Goal: Transaction & Acquisition: Download file/media

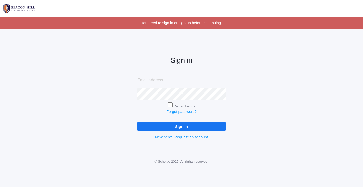
type input "aubree@beaconhillclassical.org"
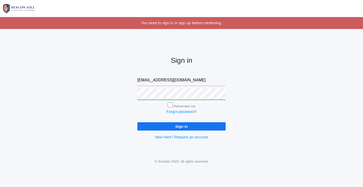
click at [181, 125] on input "Sign in" at bounding box center [181, 126] width 88 height 8
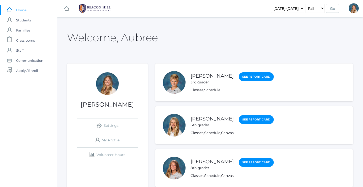
click at [210, 76] on link "[PERSON_NAME]" at bounding box center [212, 76] width 43 height 6
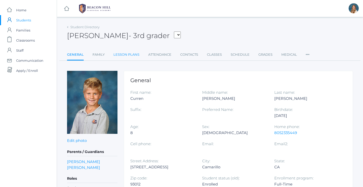
click at [127, 53] on link "Lesson Plans" at bounding box center [126, 55] width 26 height 10
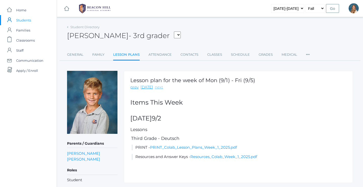
click at [158, 87] on link "next" at bounding box center [159, 87] width 8 height 6
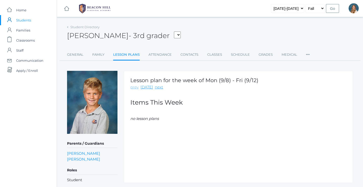
click at [133, 86] on link "prev" at bounding box center [134, 87] width 8 height 6
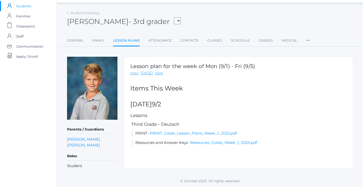
scroll to position [14, 0]
click at [170, 133] on link "PRINT_Colab_Lesson_Plans_Week_1_2025.pdf" at bounding box center [193, 133] width 87 height 5
click at [157, 74] on link "next" at bounding box center [159, 73] width 8 height 6
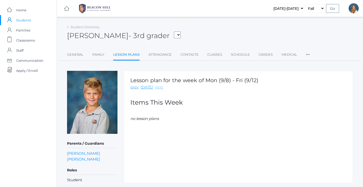
click at [157, 88] on link "next" at bounding box center [159, 87] width 8 height 6
click at [135, 87] on link "prev" at bounding box center [134, 87] width 8 height 6
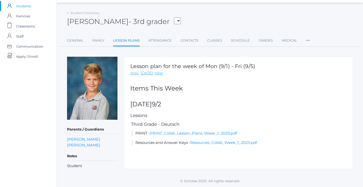
scroll to position [14, 0]
click at [132, 74] on link "prev" at bounding box center [134, 73] width 8 height 6
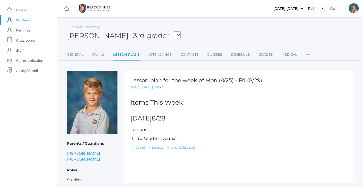
click at [172, 147] on link "Week_1_Lesson_Plans_2025.pdf" at bounding box center [165, 147] width 60 height 5
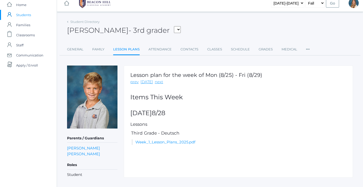
scroll to position [6, 0]
